Goal: Task Accomplishment & Management: Complete application form

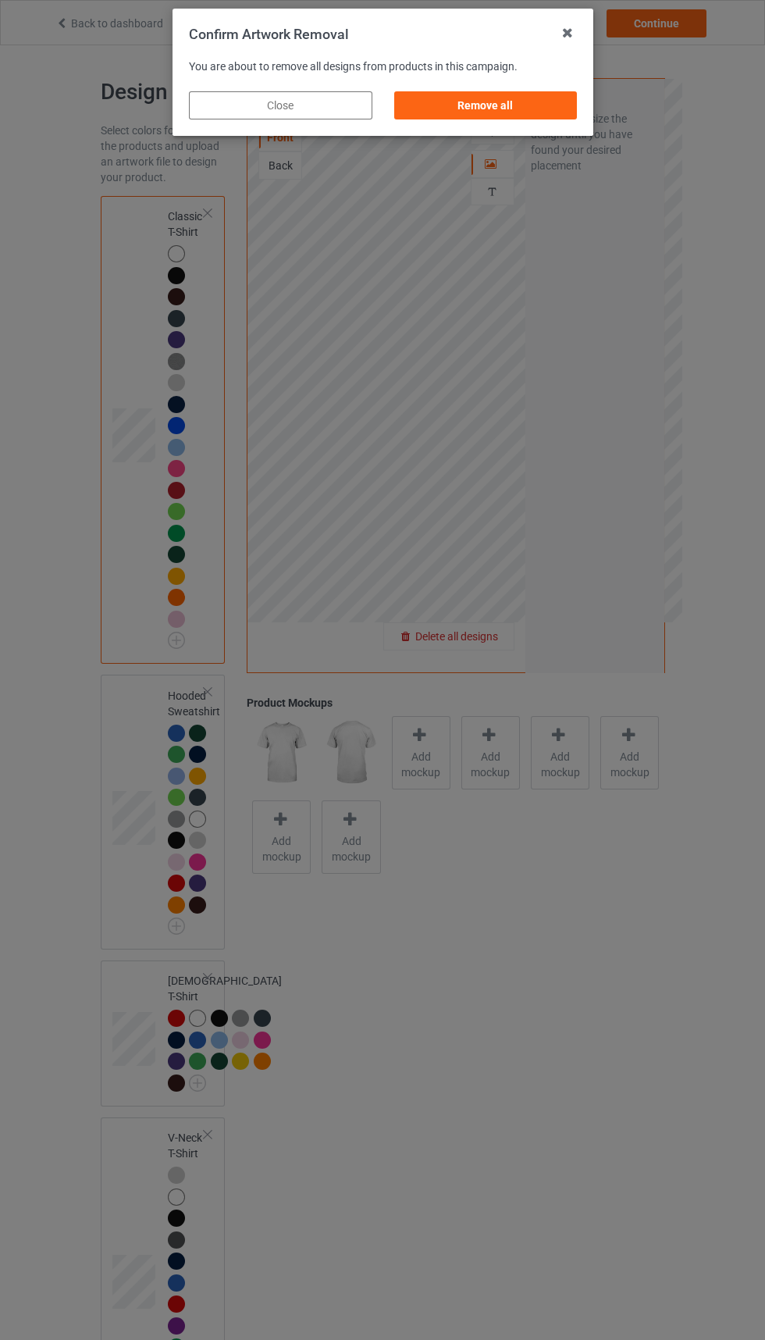
click at [493, 104] on div "Remove all" at bounding box center [486, 105] width 184 height 28
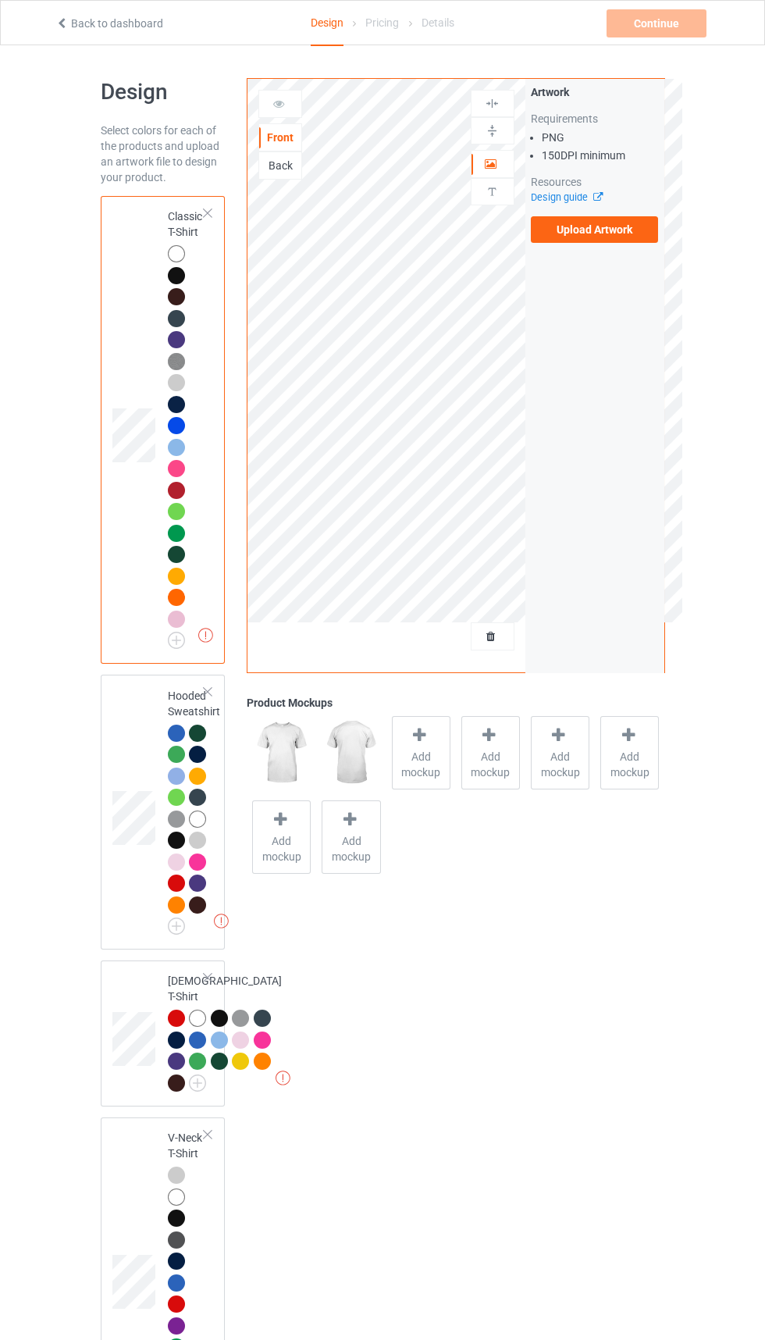
click at [640, 223] on label "Upload Artwork" at bounding box center [595, 229] width 128 height 27
click at [0, 0] on input "Upload Artwork" at bounding box center [0, 0] width 0 height 0
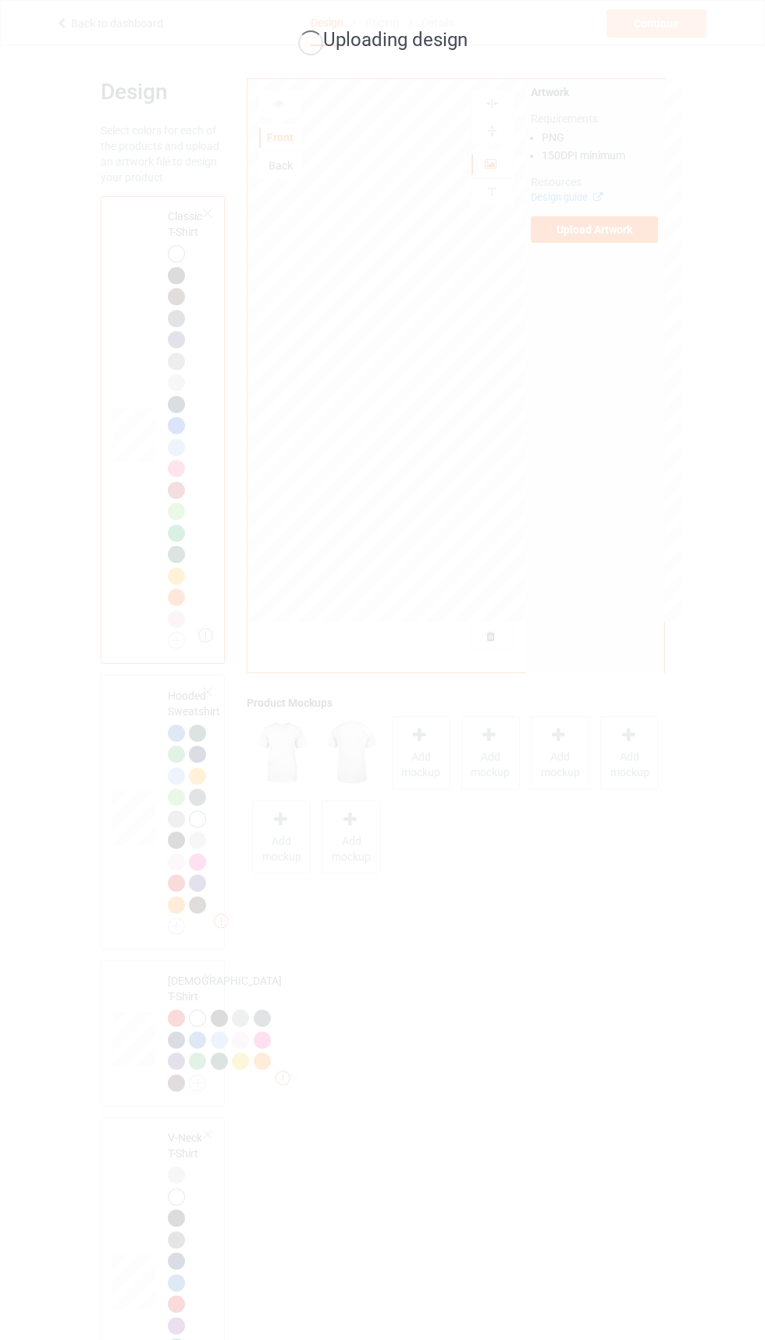
click at [583, 1182] on div "Uploading design" at bounding box center [382, 670] width 765 height 1340
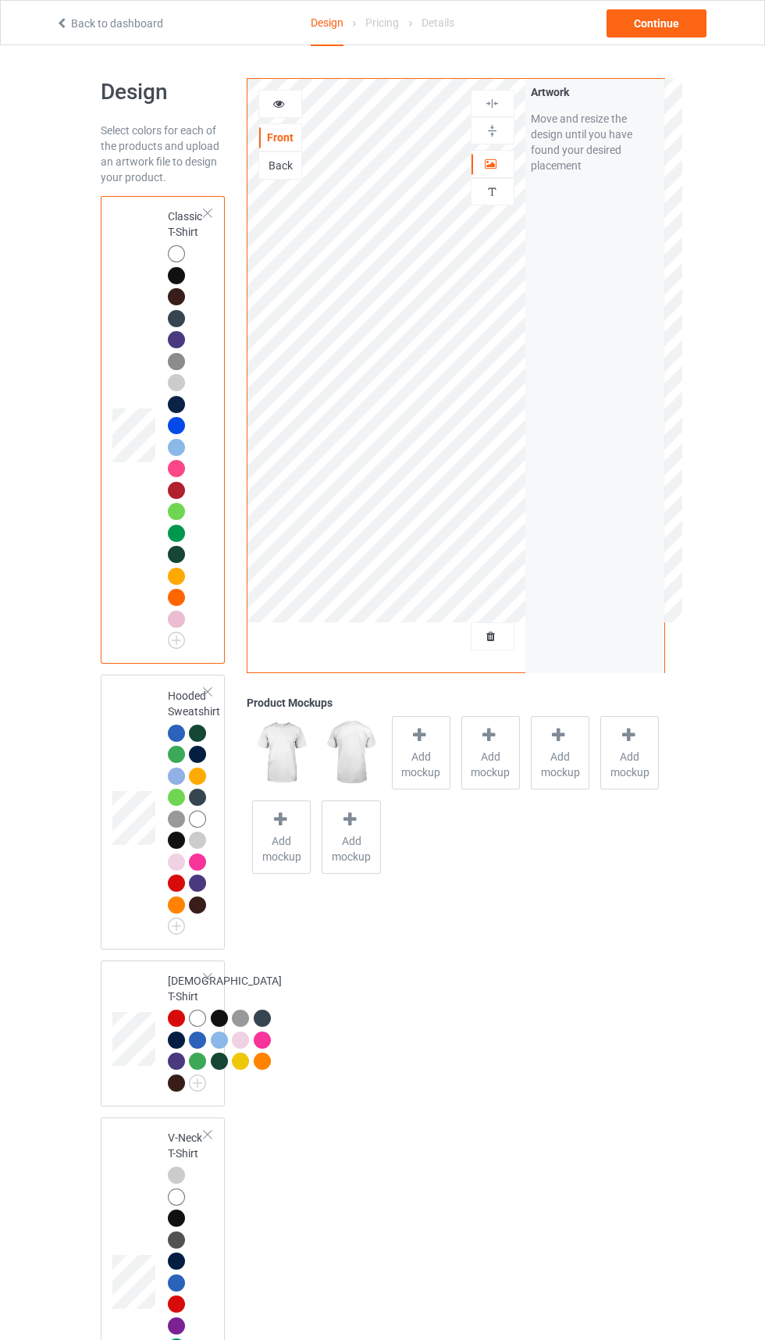
click at [746, 18] on div "Back to dashboard Design Pricing Details Continue" at bounding box center [382, 22] width 765 height 45
click at [651, 12] on div "Continue" at bounding box center [657, 23] width 100 height 28
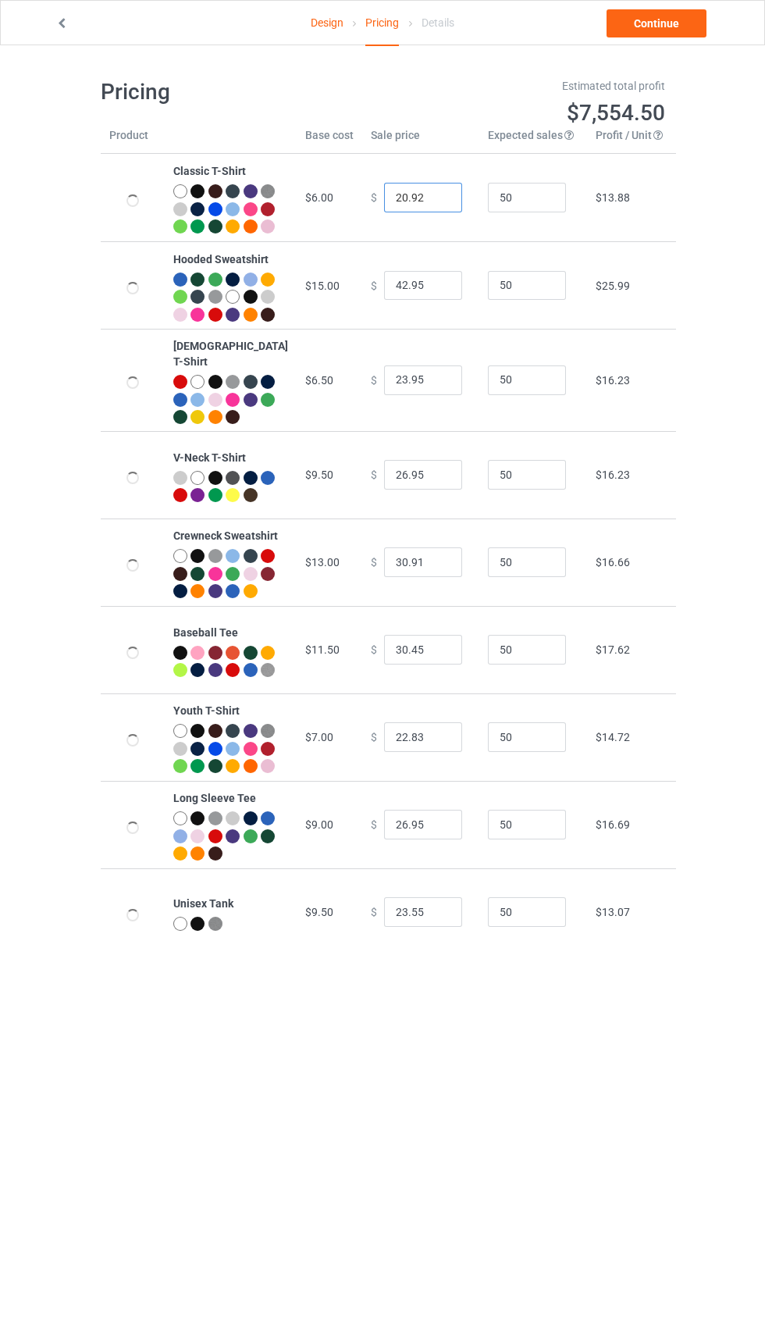
click at [391, 205] on input "20.92" at bounding box center [423, 198] width 78 height 30
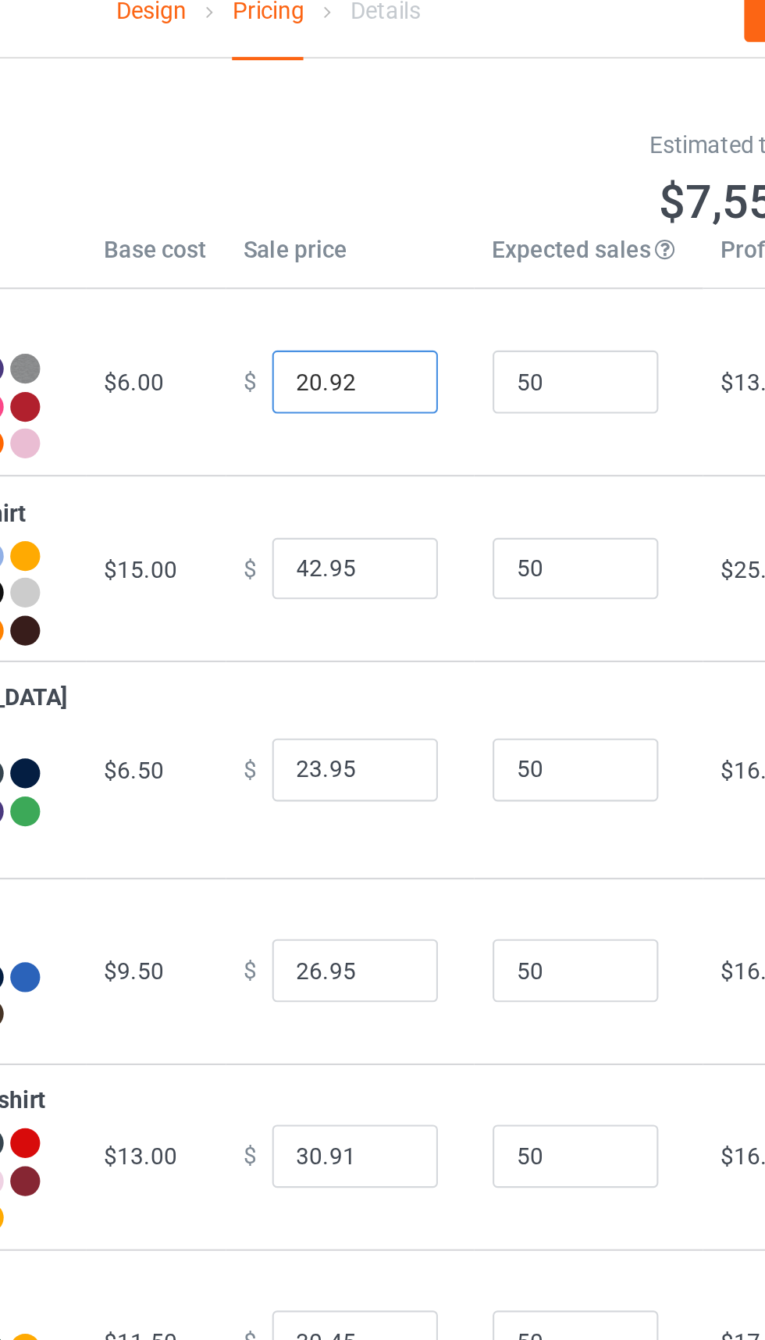
click at [384, 202] on input "20.92" at bounding box center [423, 198] width 78 height 30
click at [385, 202] on input "20.92" at bounding box center [423, 198] width 78 height 30
click at [397, 204] on input "22.92" at bounding box center [423, 198] width 78 height 30
type input "22.62"
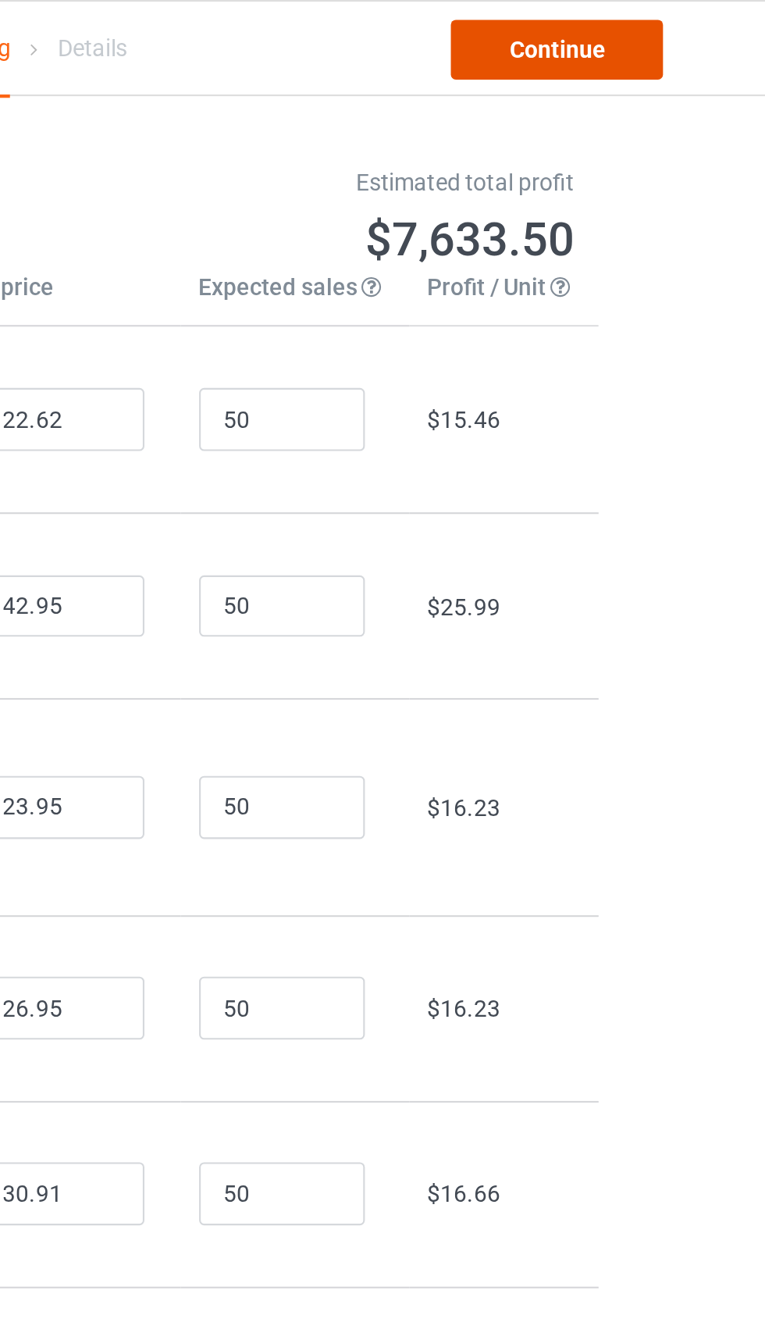
click at [659, 23] on link "Continue" at bounding box center [657, 23] width 100 height 28
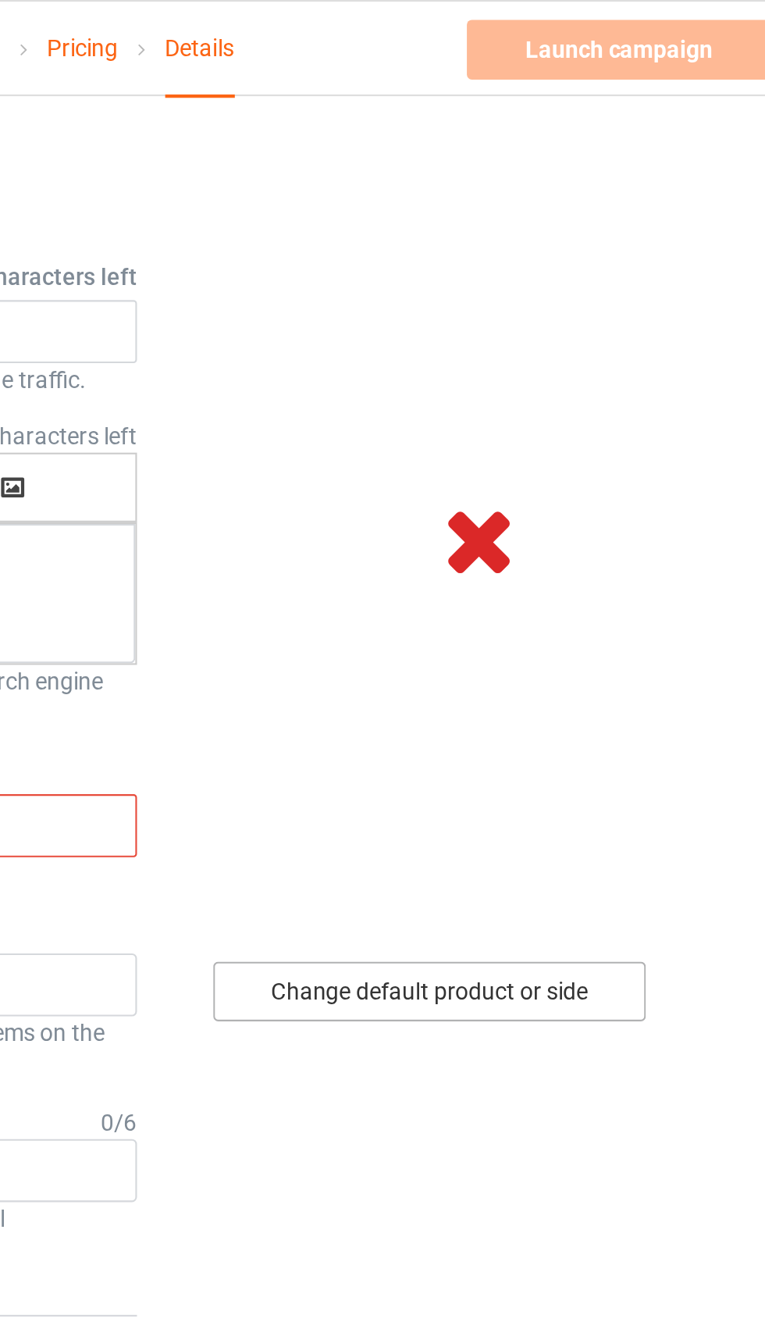
click at [561, 468] on div "Change default product or side" at bounding box center [546, 467] width 204 height 28
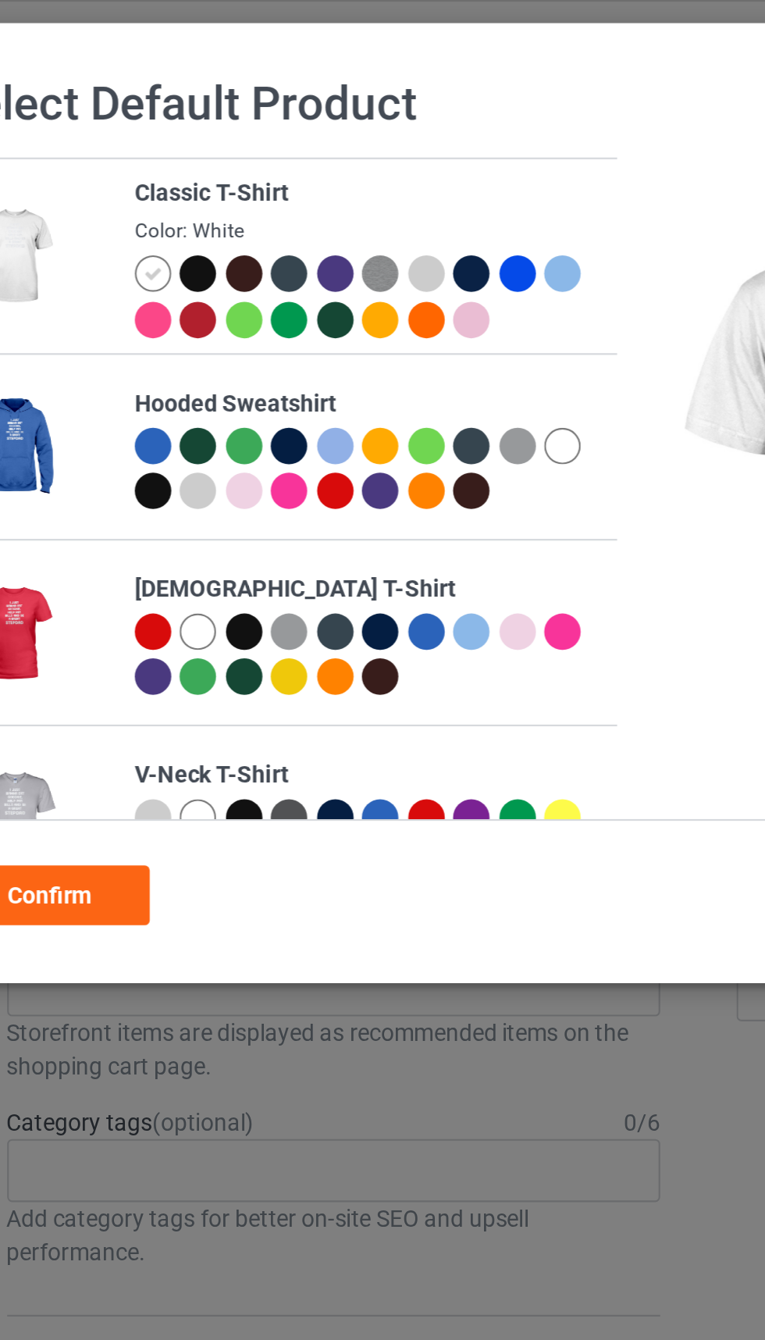
click at [194, 125] on div at bounding box center [190, 128] width 17 height 17
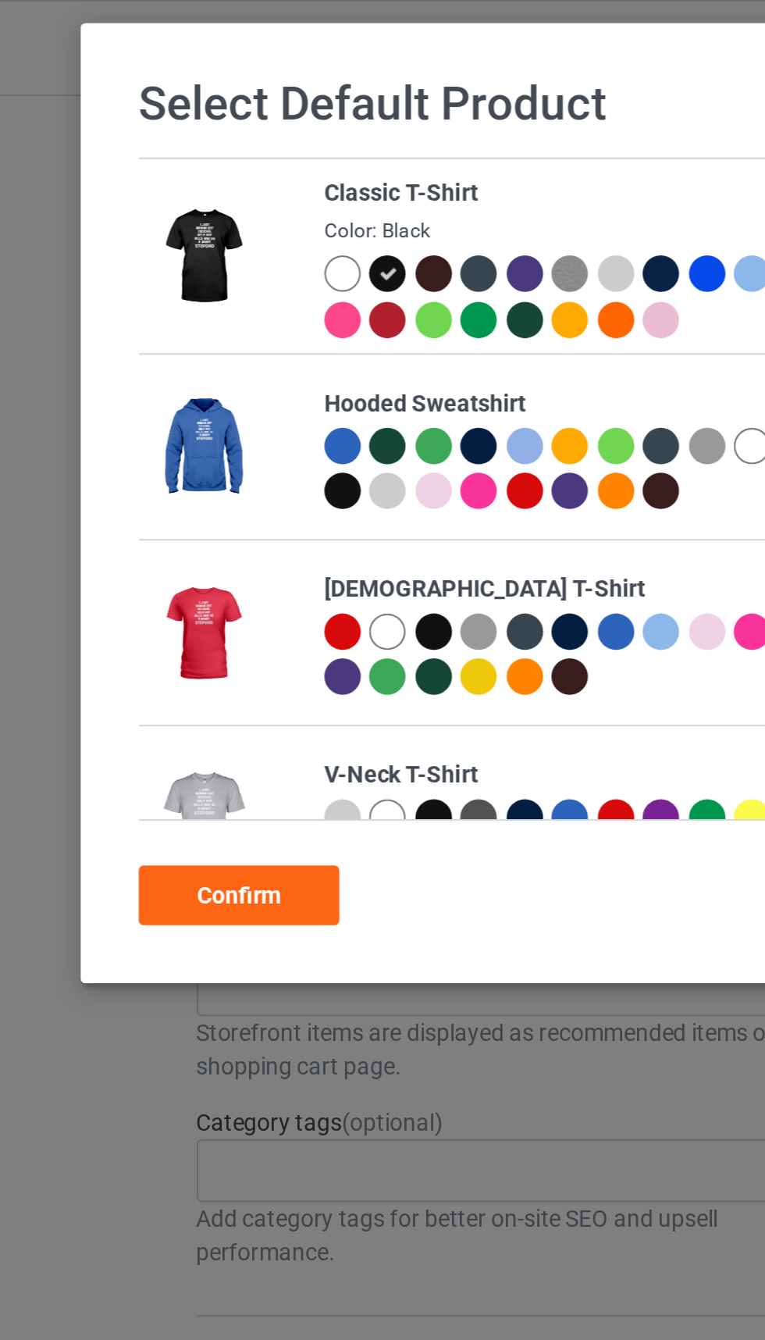
click at [124, 412] on div "Confirm" at bounding box center [120, 422] width 95 height 28
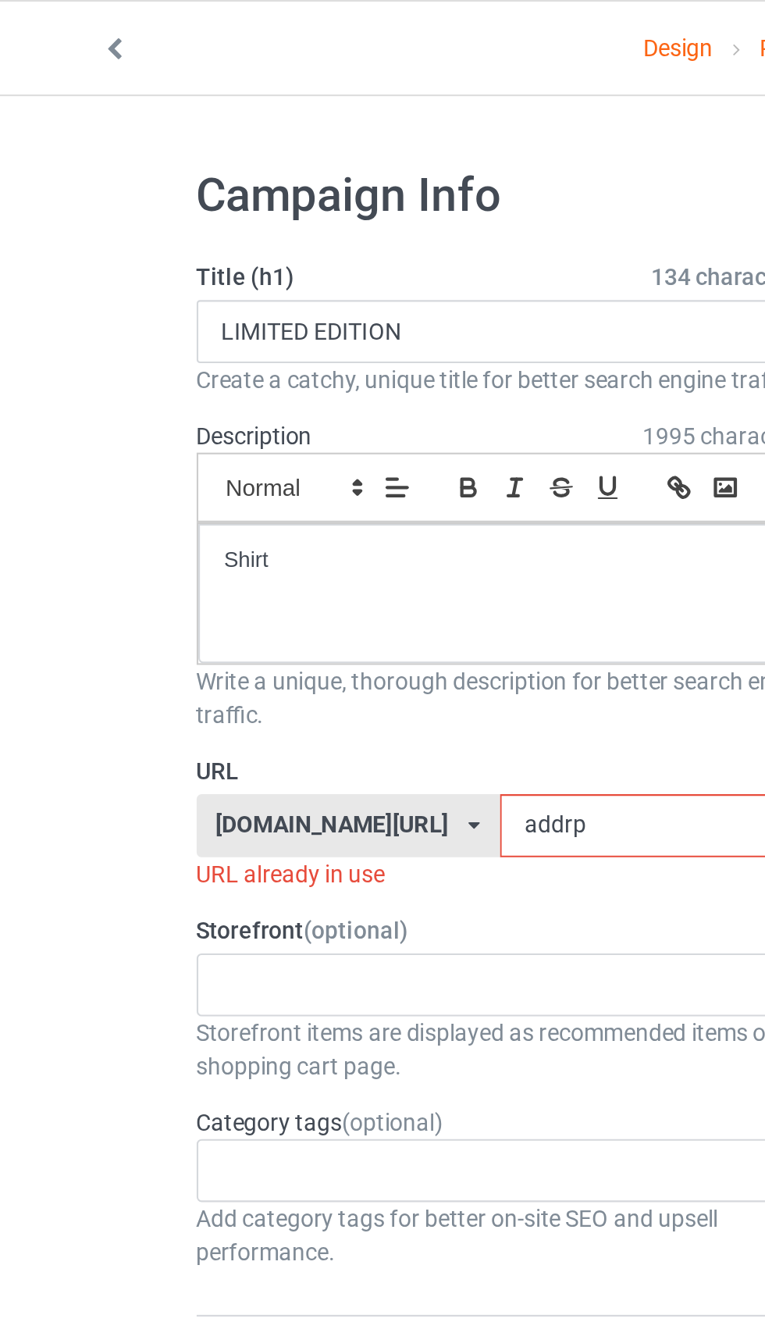
click at [262, 385] on input "addrp" at bounding box center [326, 389] width 165 height 30
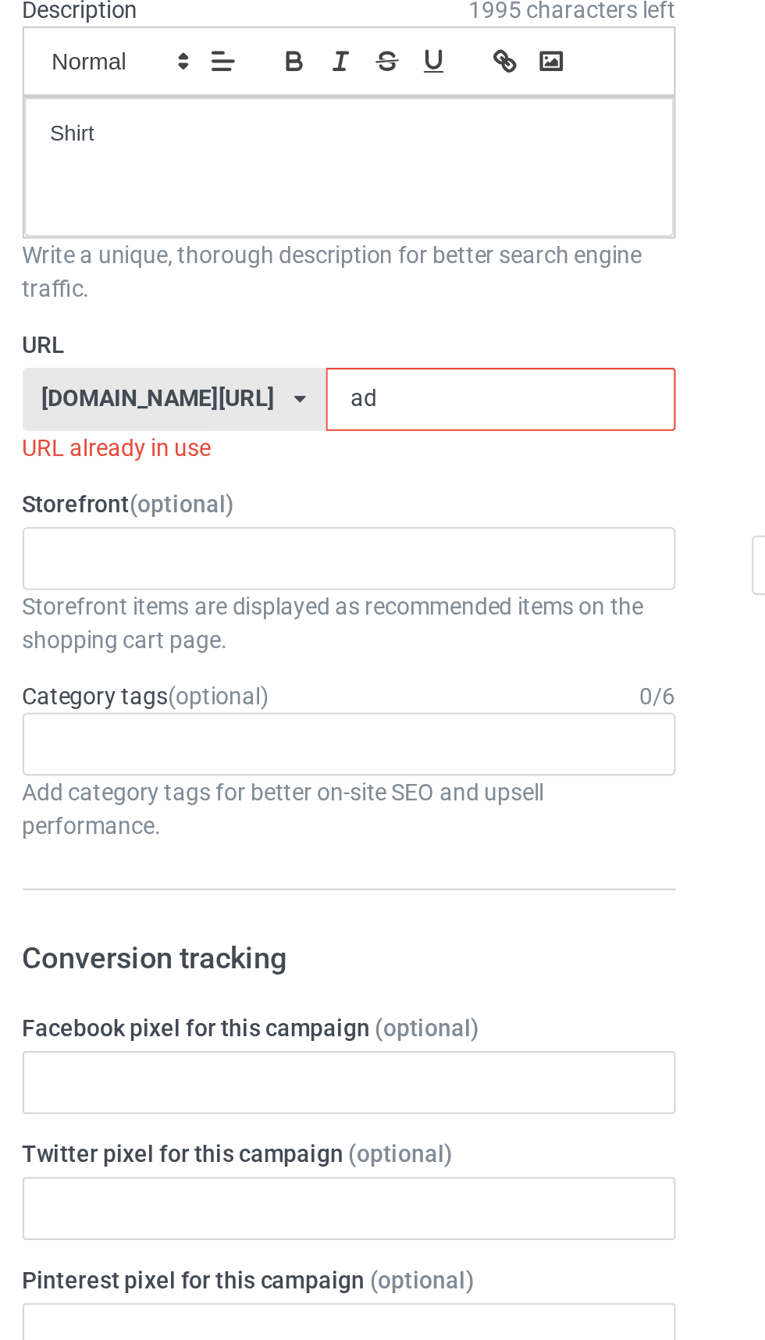
type input "a"
type input "Pggg2"
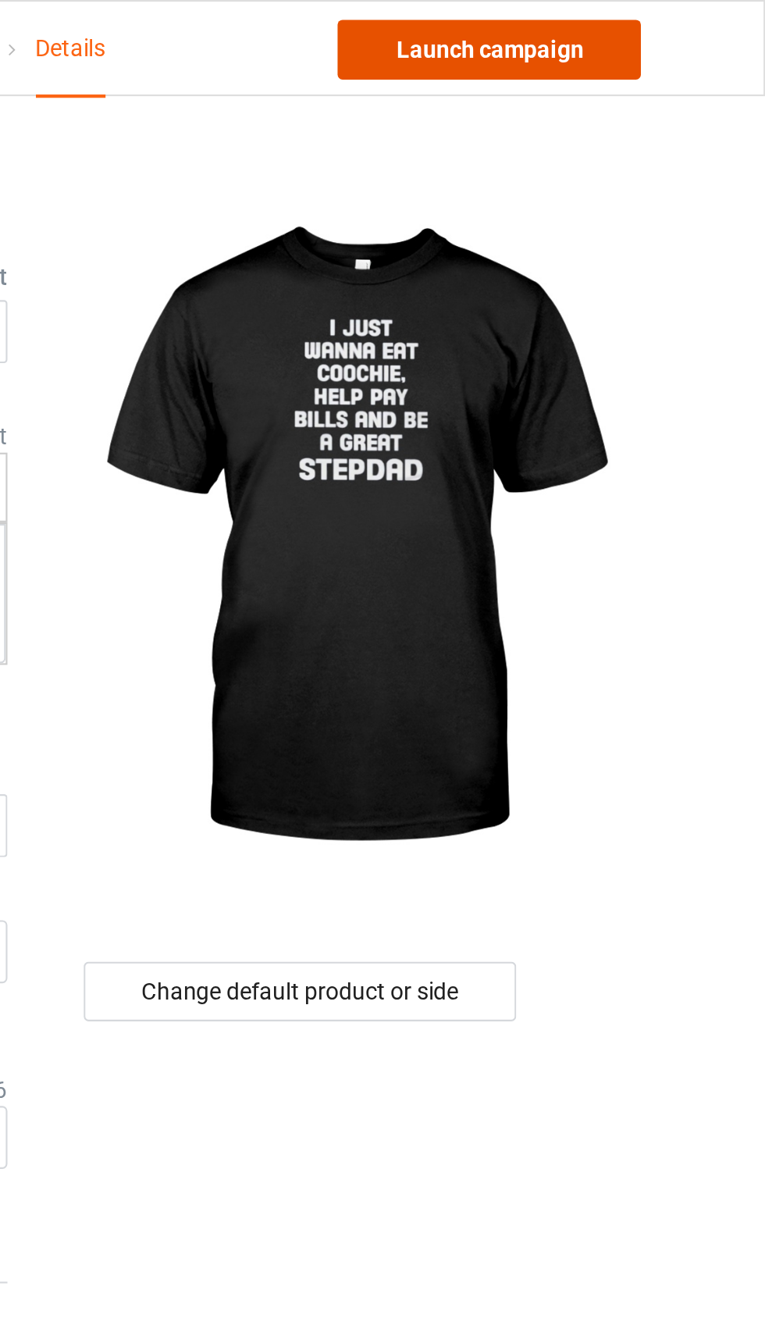
click at [669, 19] on link "Launch campaign" at bounding box center [635, 23] width 143 height 28
